Goal: Task Accomplishment & Management: Manage account settings

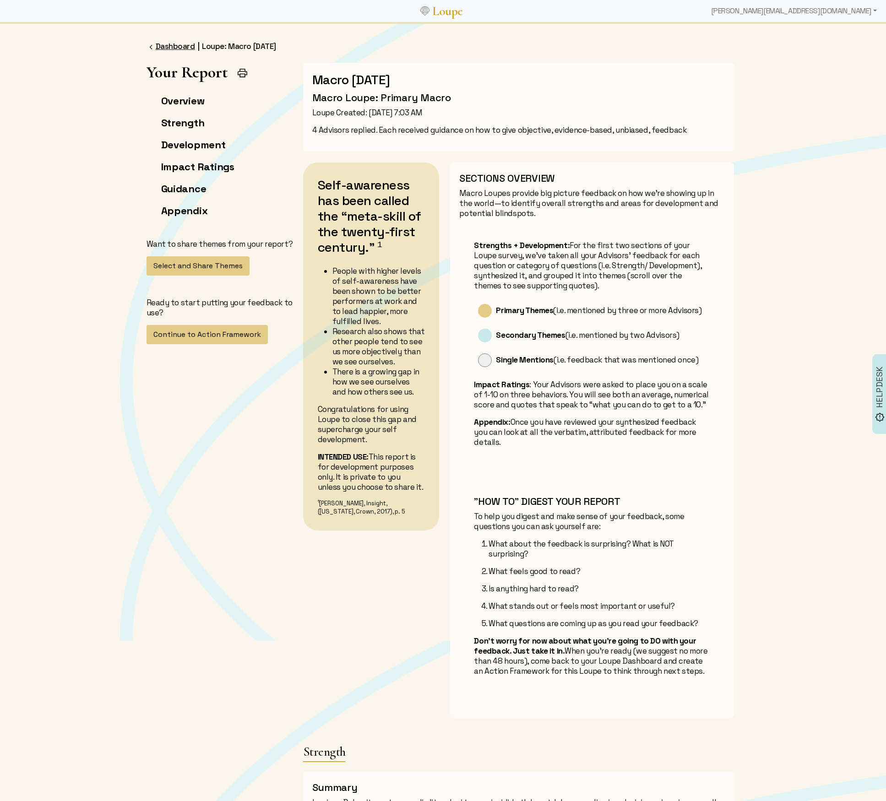
click at [161, 43] on link "Dashboard" at bounding box center [175, 46] width 39 height 10
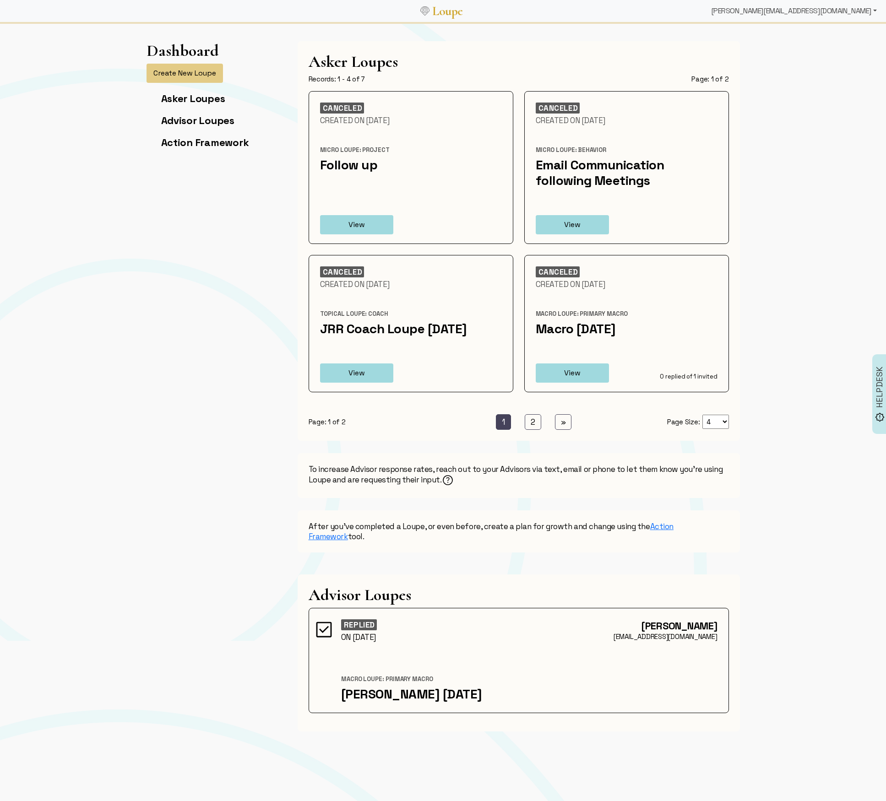
click at [858, 11] on div "[PERSON_NAME][EMAIL_ADDRESS][DOMAIN_NAME]" at bounding box center [793, 11] width 173 height 18
click at [835, 142] on link "Coach" at bounding box center [826, 143] width 107 height 15
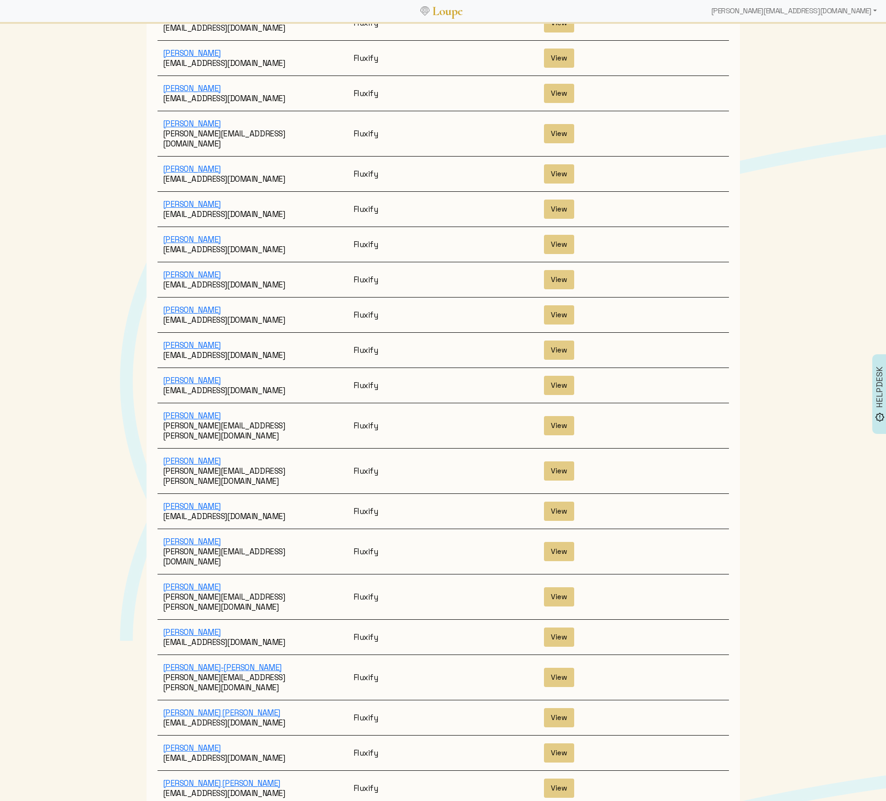
scroll to position [1214, 0]
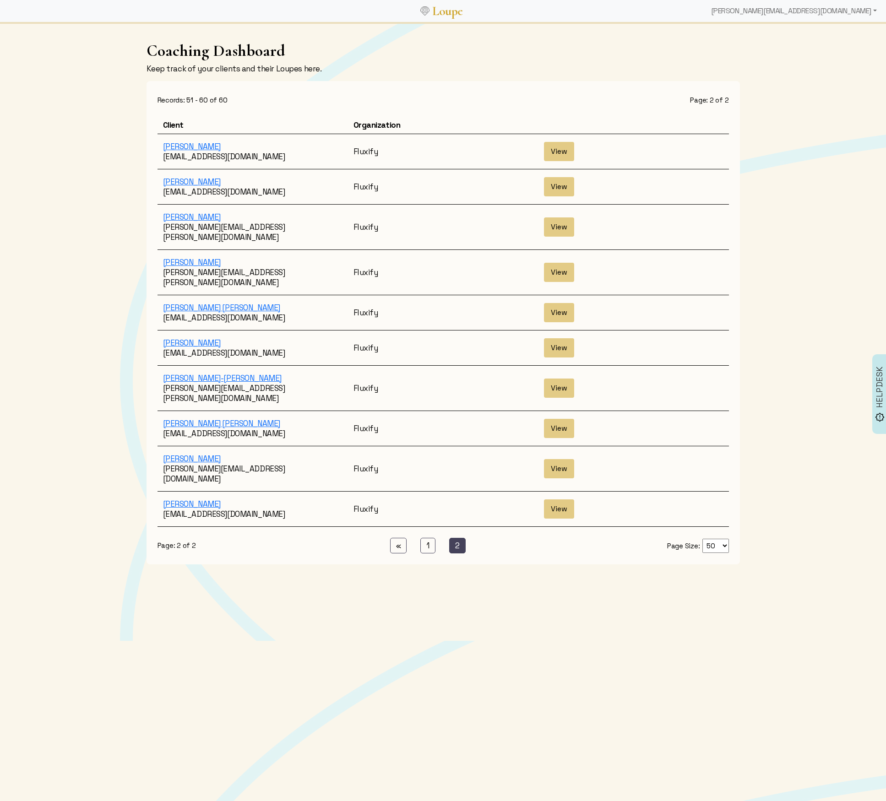
scroll to position [0, 0]
click at [423, 538] on link "1 (current)" at bounding box center [427, 546] width 15 height 16
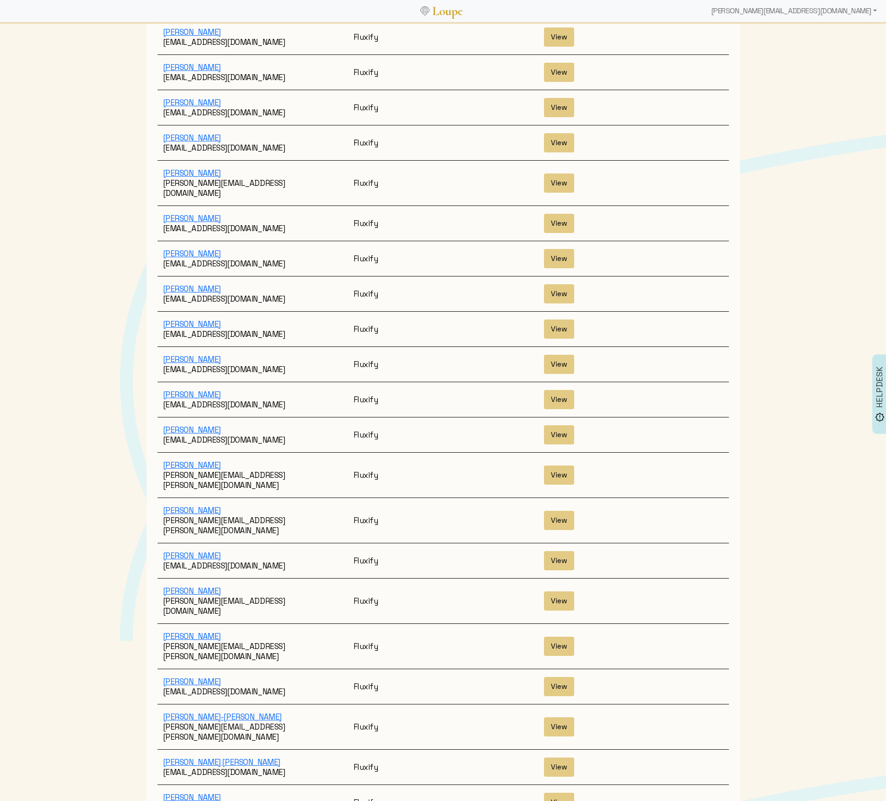
scroll to position [1150, 0]
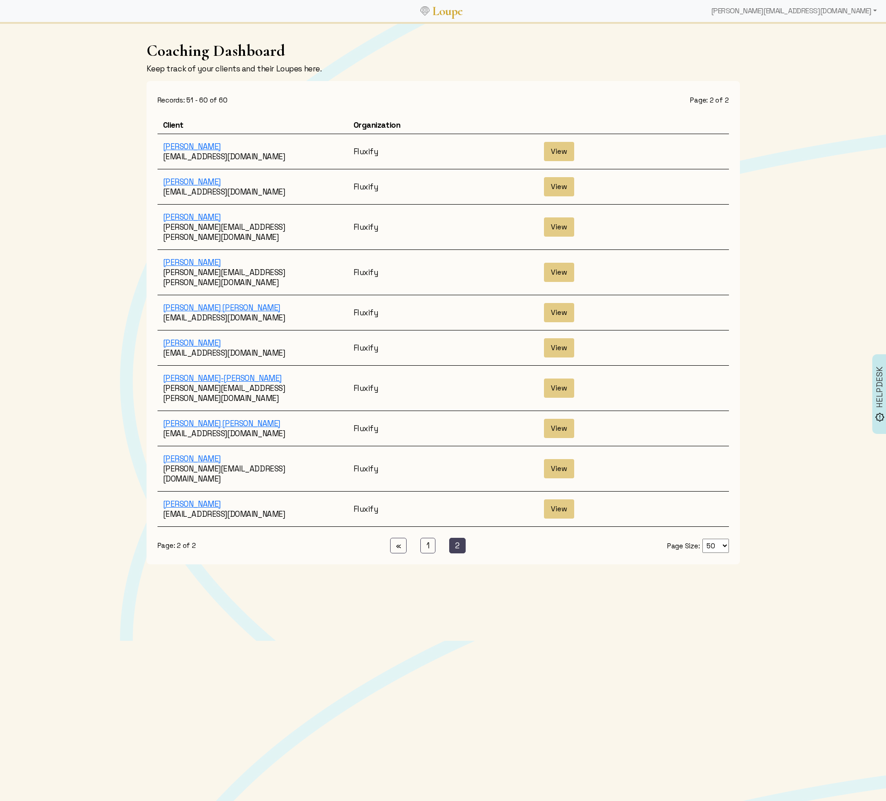
scroll to position [0, 0]
click at [426, 538] on link "1 (current)" at bounding box center [427, 546] width 15 height 16
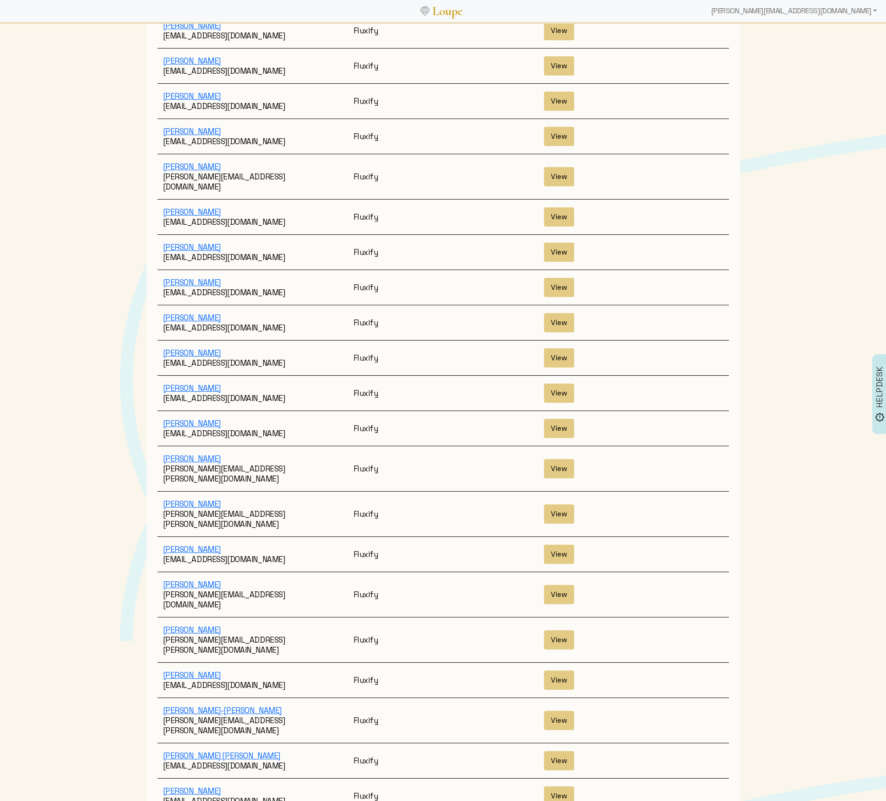
scroll to position [1174, 0]
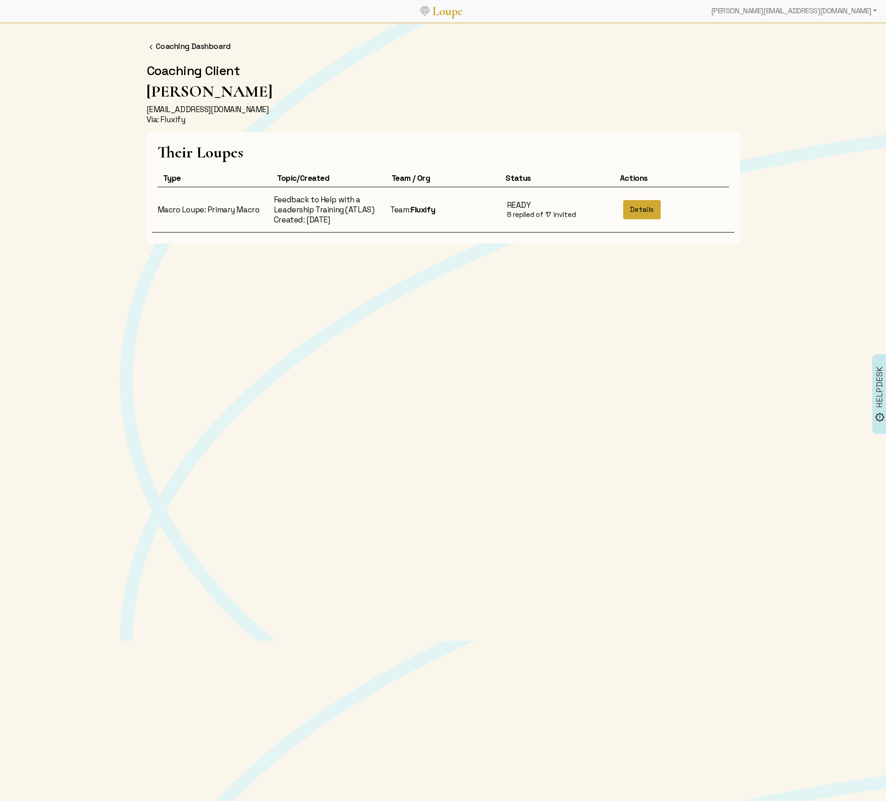
click at [640, 210] on button "Details" at bounding box center [642, 209] width 38 height 19
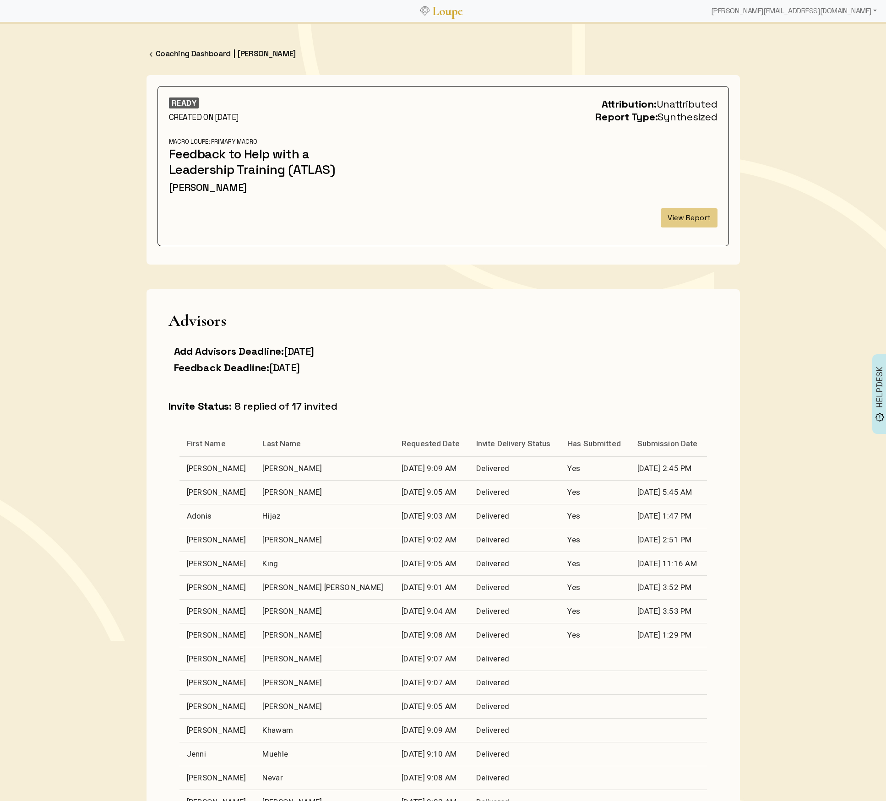
click at [704, 214] on button "View Report" at bounding box center [689, 217] width 57 height 19
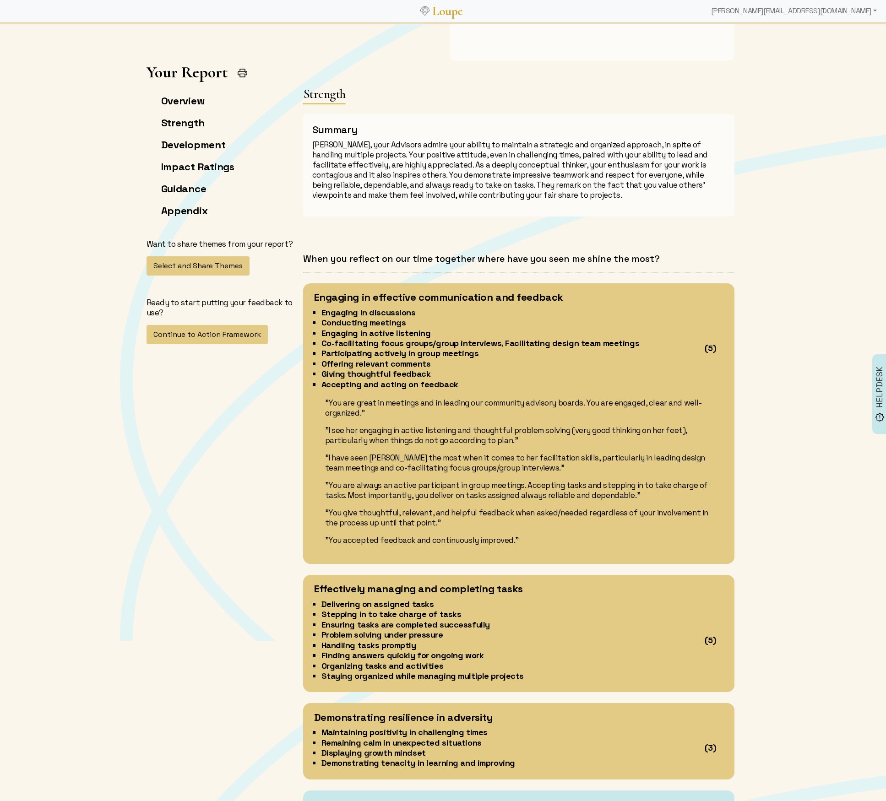
scroll to position [671, 0]
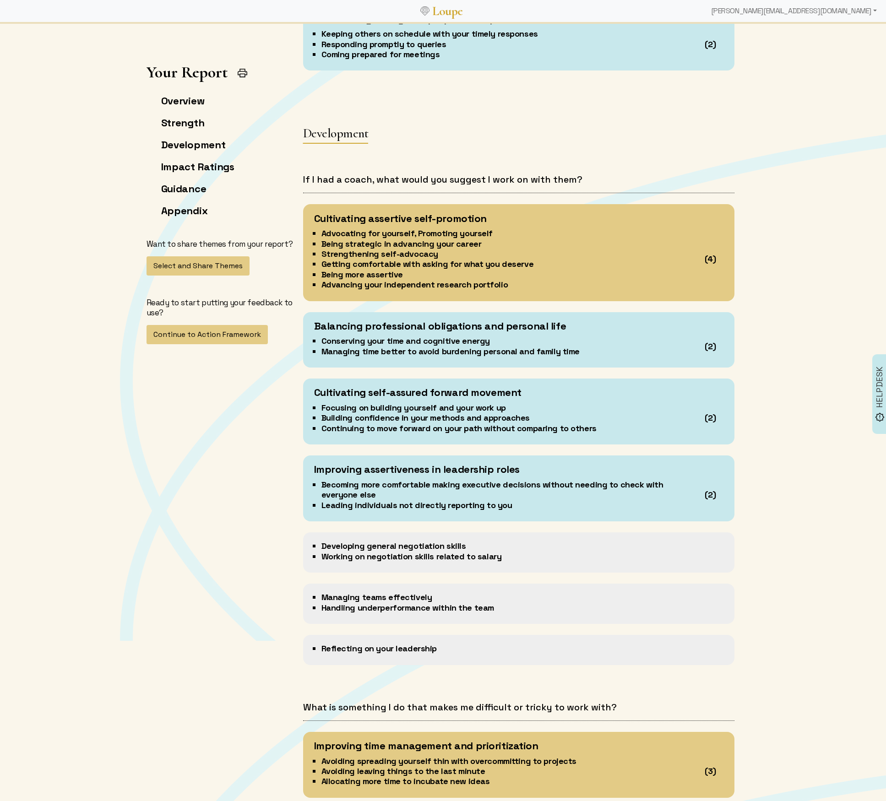
scroll to position [1793, 0]
